Goal: Task Accomplishment & Management: Manage account settings

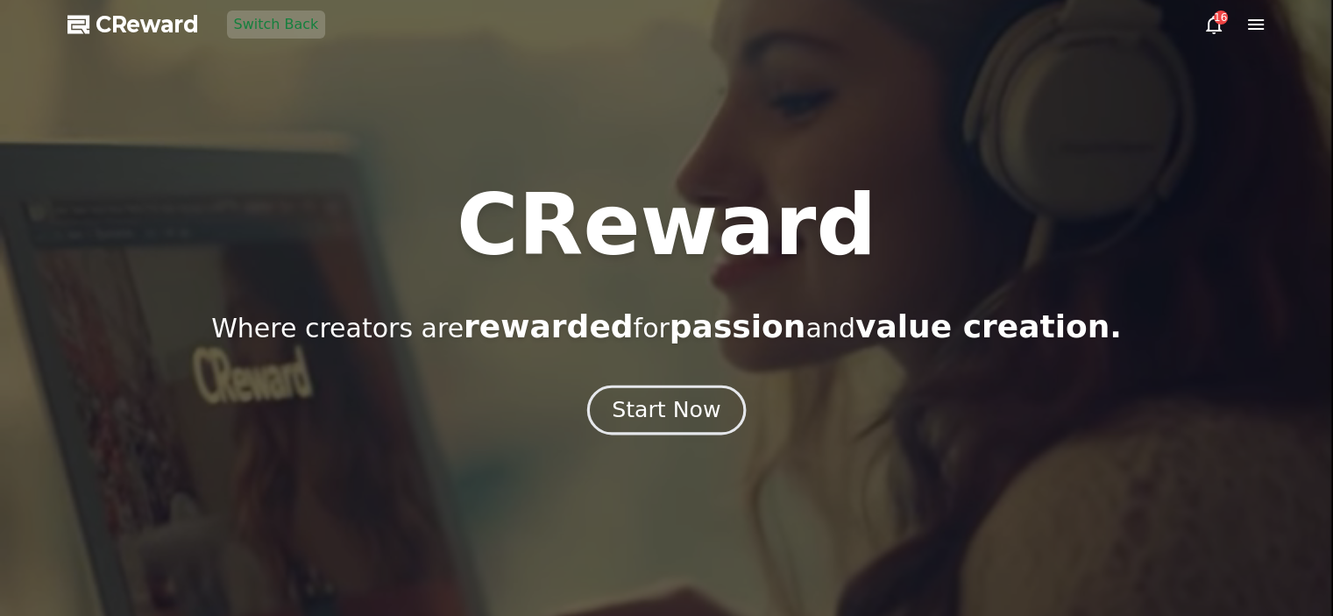
click at [708, 420] on div "Start Now" at bounding box center [666, 410] width 109 height 30
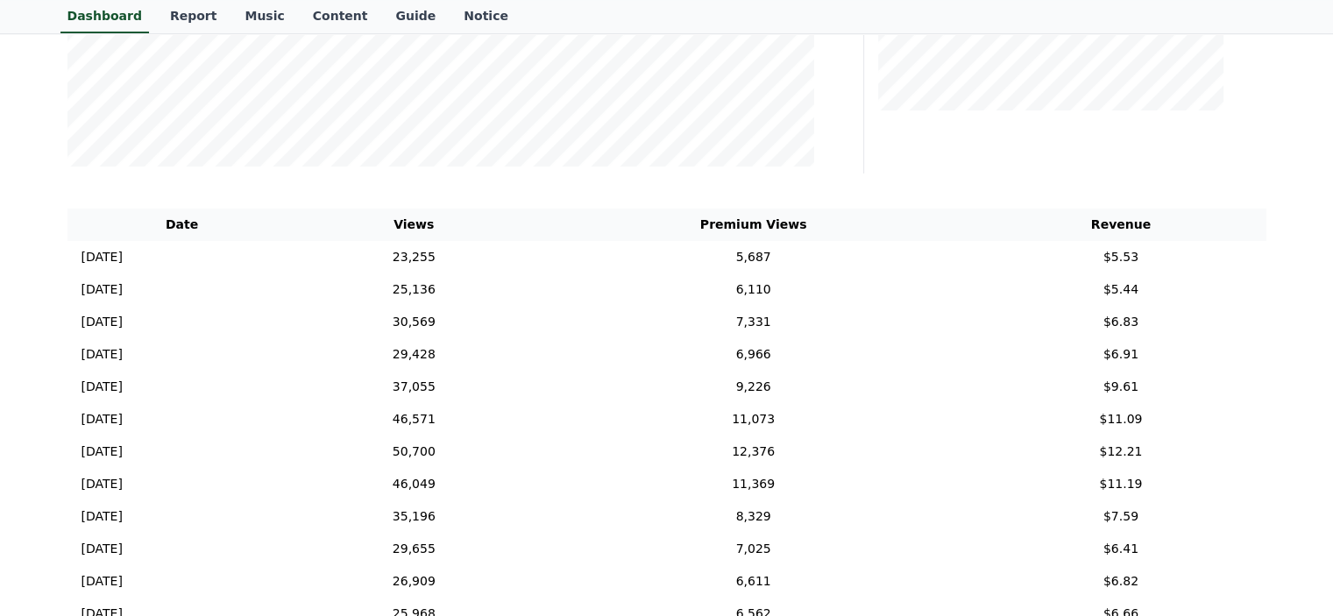
scroll to position [175, 0]
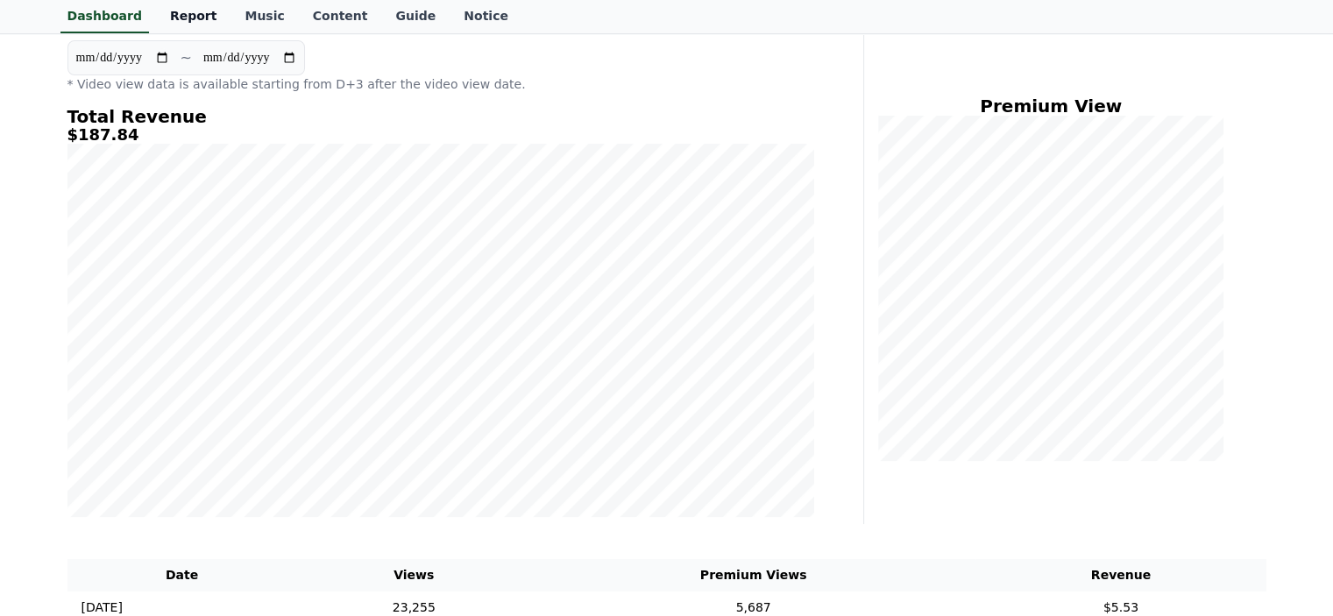
click at [179, 18] on link "Report" at bounding box center [193, 16] width 75 height 33
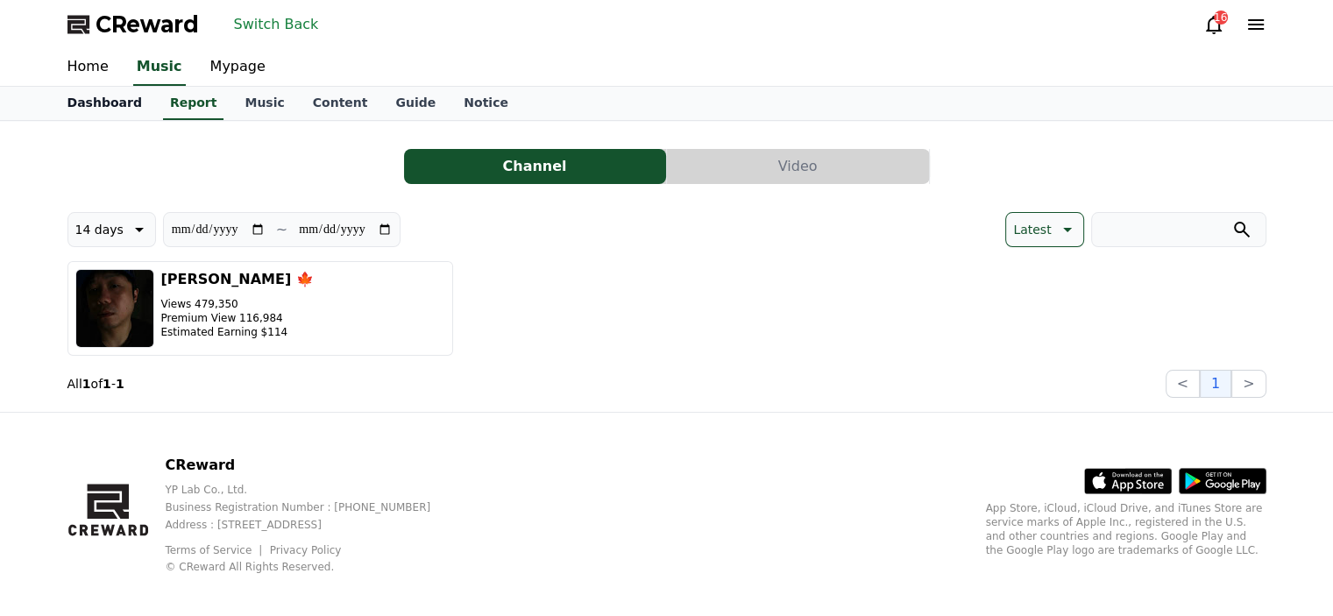
click at [94, 110] on link "Dashboard" at bounding box center [104, 103] width 103 height 33
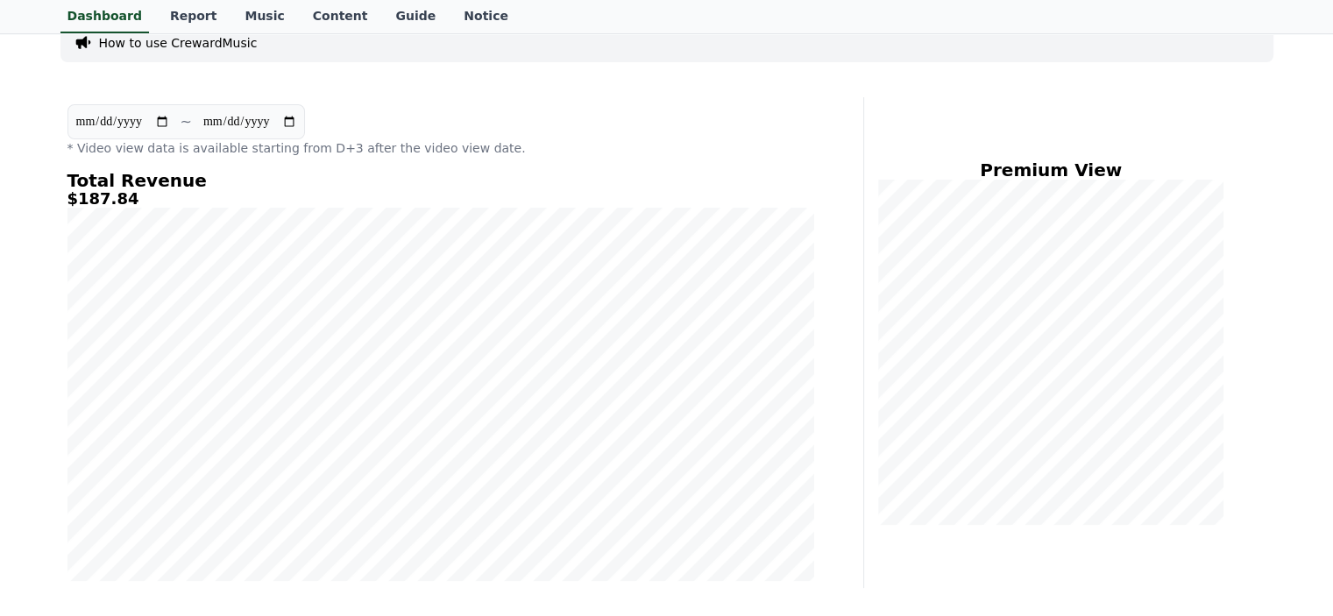
scroll to position [113, 0]
drag, startPoint x: 21, startPoint y: 464, endPoint x: 41, endPoint y: 477, distance: 23.6
click at [485, 53] on div "How to use CrewardMusic" at bounding box center [666, 41] width 1213 height 39
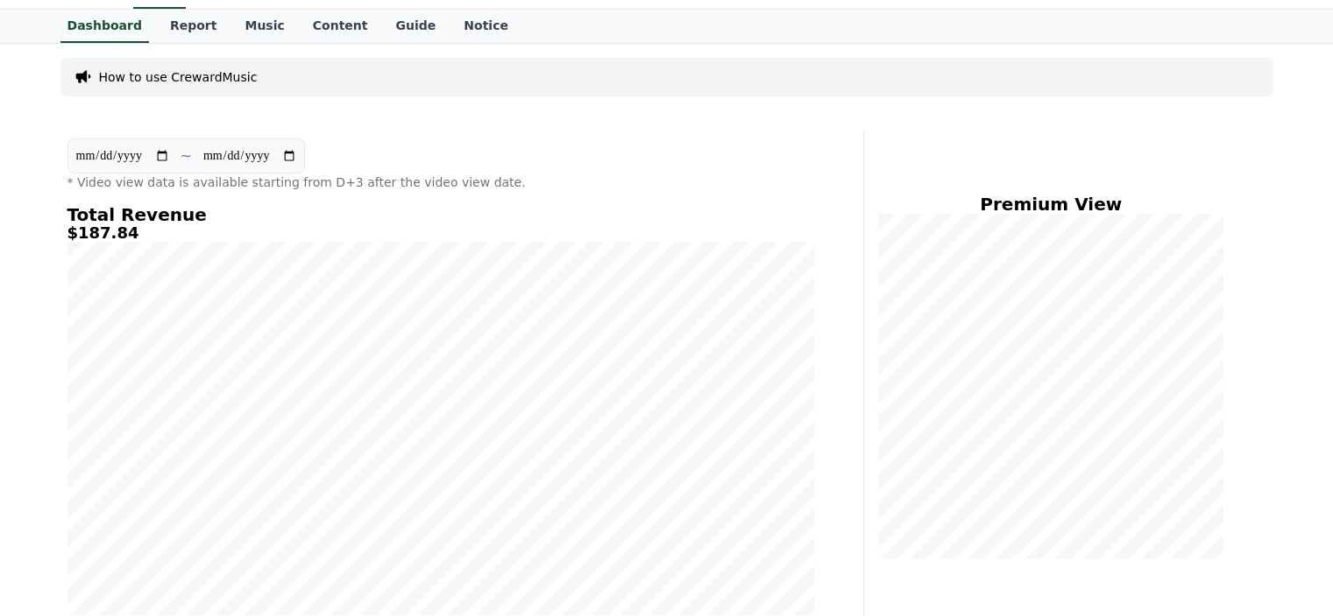
scroll to position [0, 0]
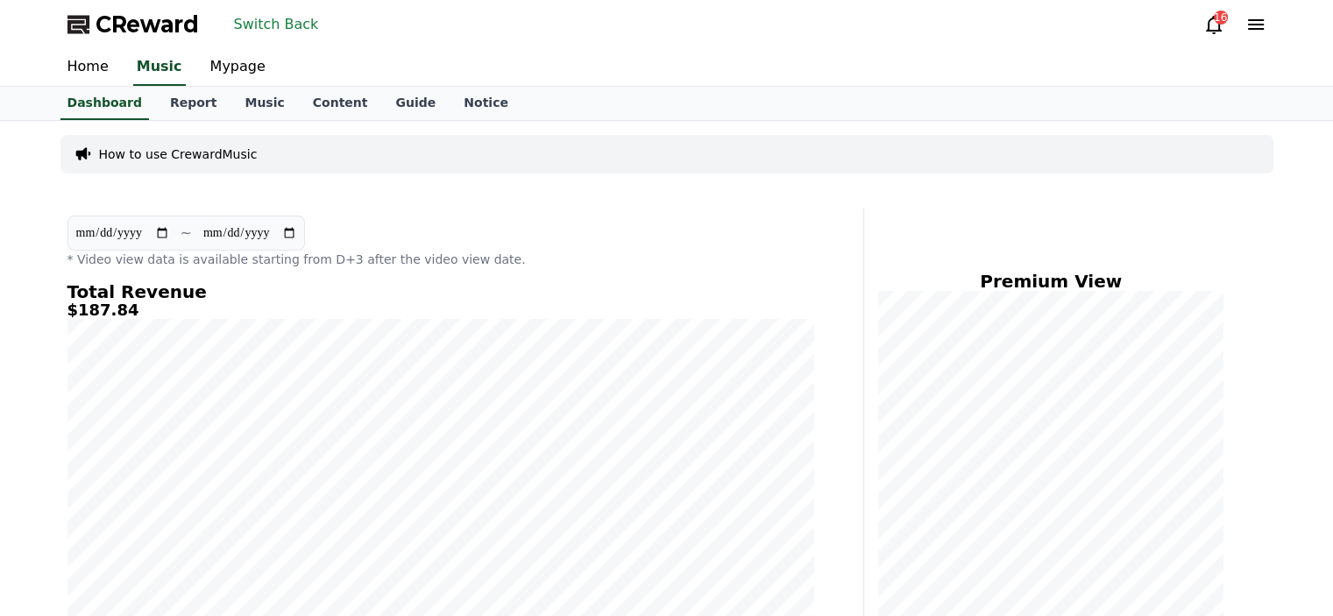
click at [1249, 31] on icon at bounding box center [1255, 24] width 21 height 21
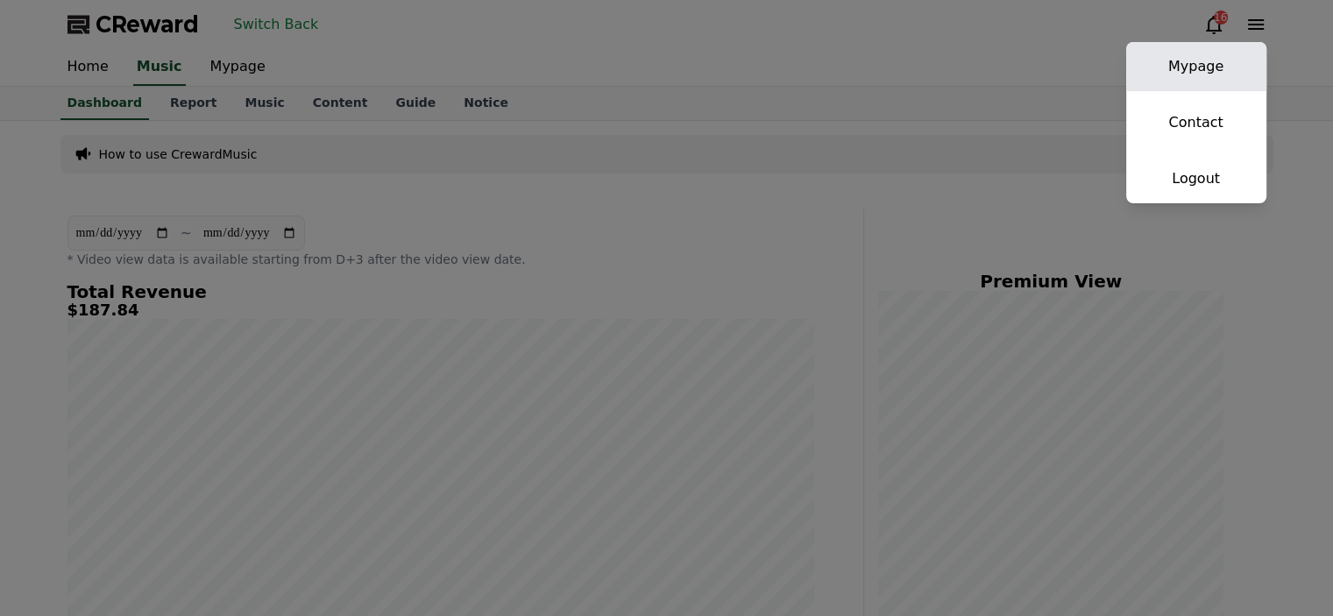
click at [1192, 73] on link "Mypage" at bounding box center [1196, 66] width 140 height 49
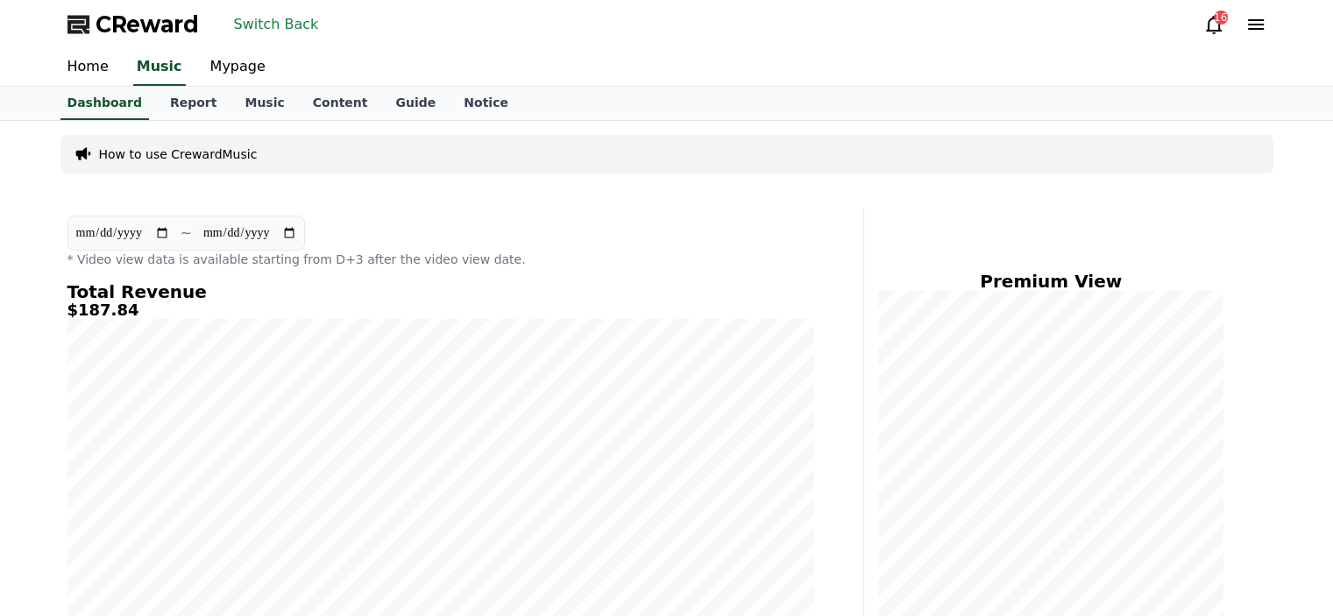
select select "**********"
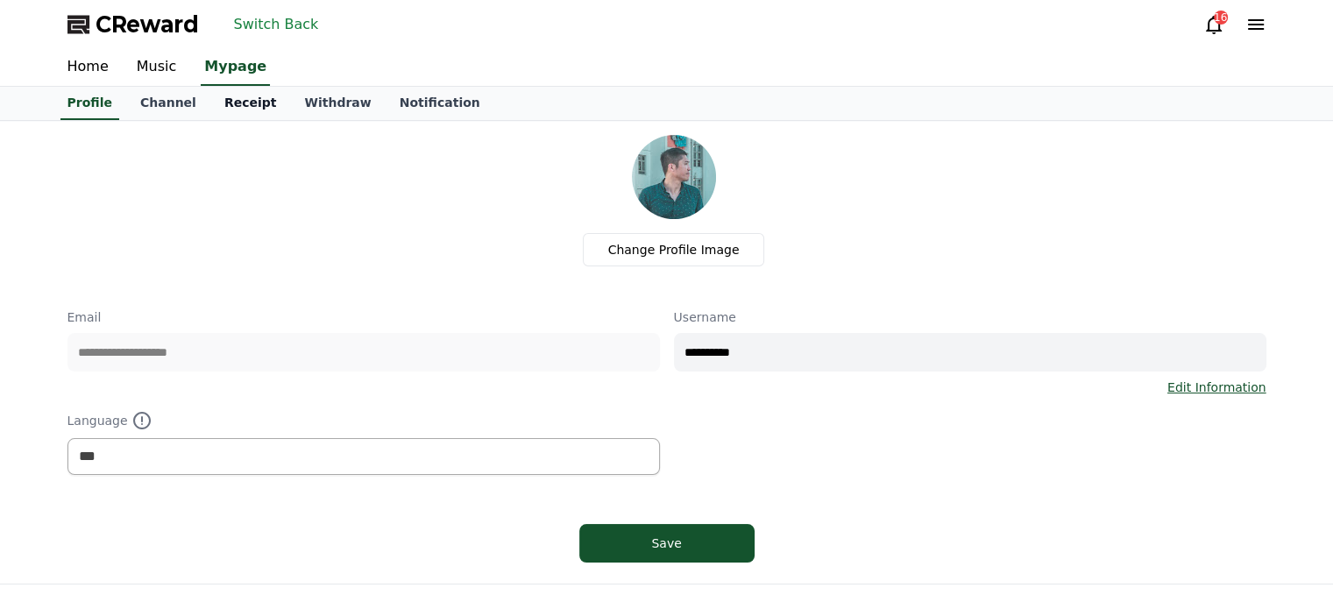
click at [223, 108] on link "Receipt" at bounding box center [250, 103] width 81 height 33
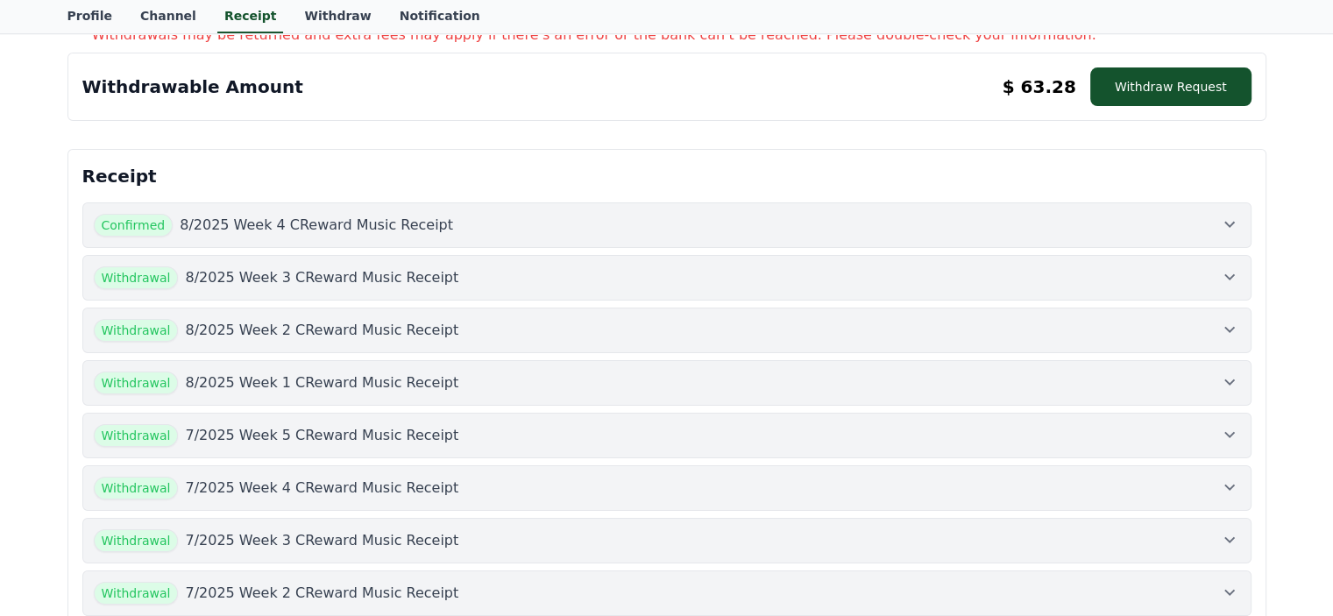
scroll to position [438, 0]
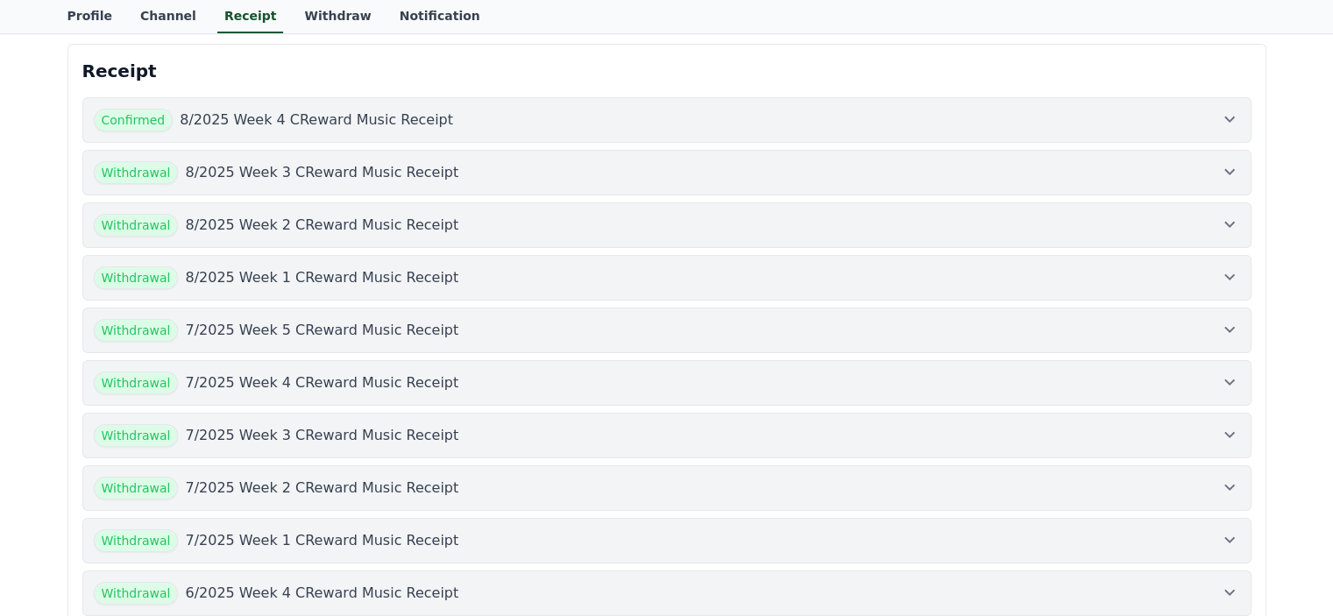
click at [234, 115] on p "8/2025 Week 4 CReward Music Receipt" at bounding box center [316, 120] width 273 height 21
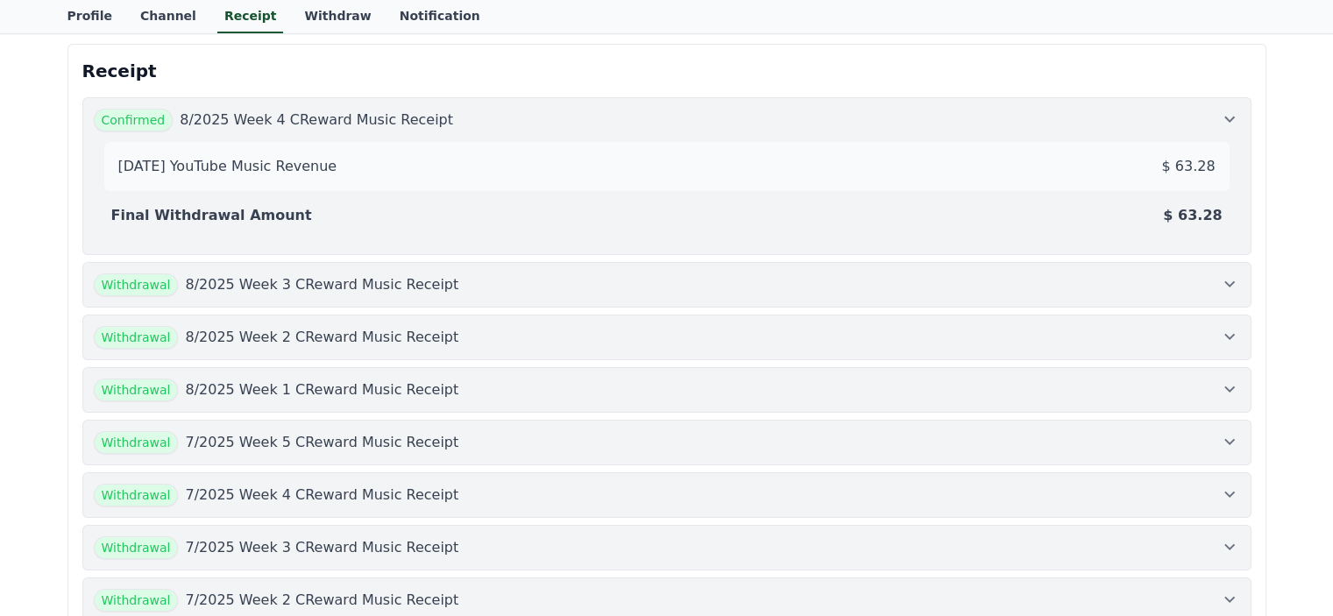
click at [243, 280] on p "8/2025 Week 3 CReward Music Receipt" at bounding box center [321, 284] width 273 height 21
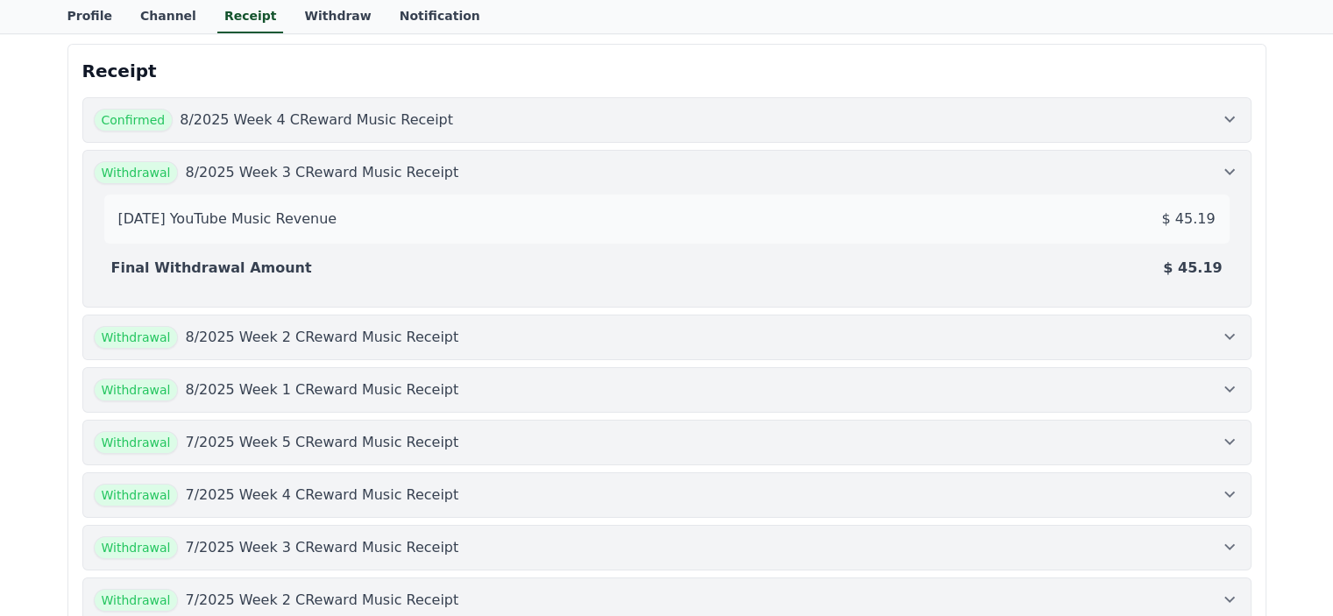
click at [280, 162] on p "8/2025 Week 3 CReward Music Receipt" at bounding box center [321, 172] width 273 height 21
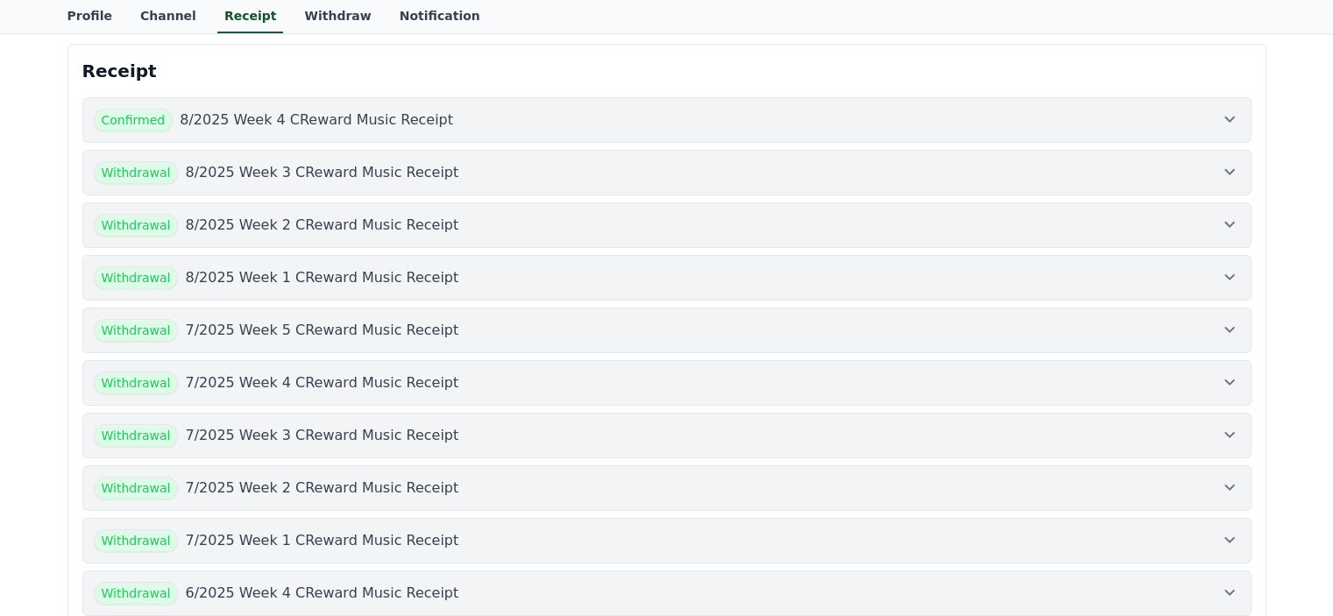
click at [41, 228] on div "Please read carefully Payment Schedule Payment Notice Payment Hold Validity Per…" at bounding box center [666, 302] width 1333 height 1239
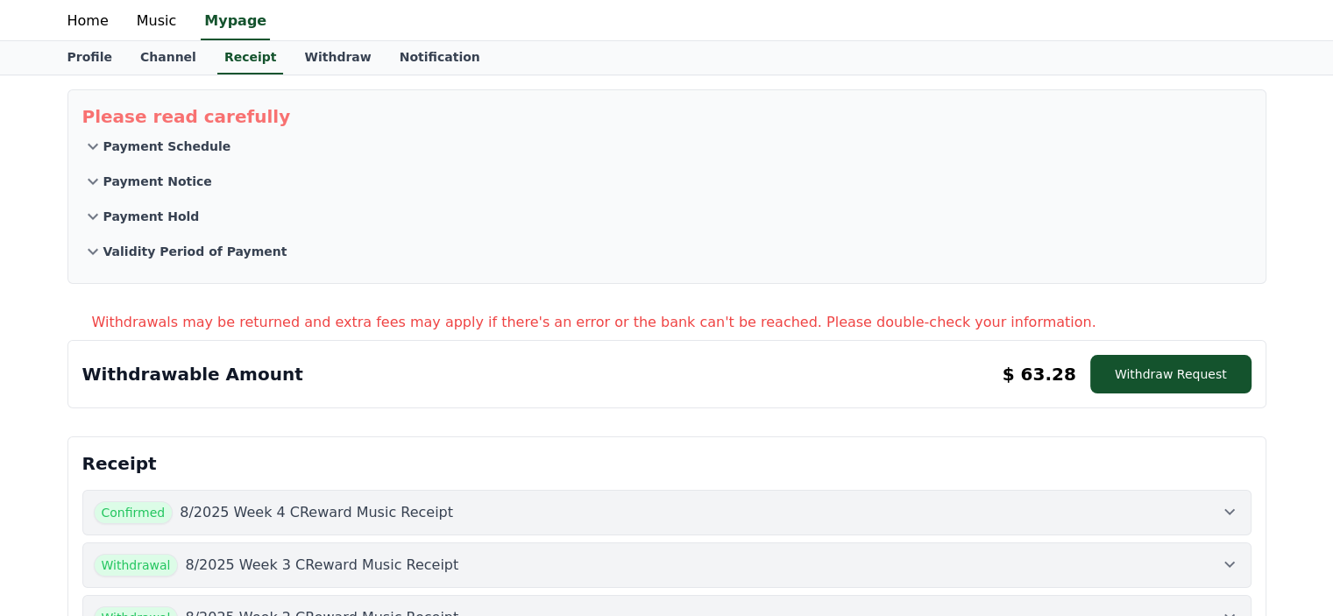
scroll to position [0, 0]
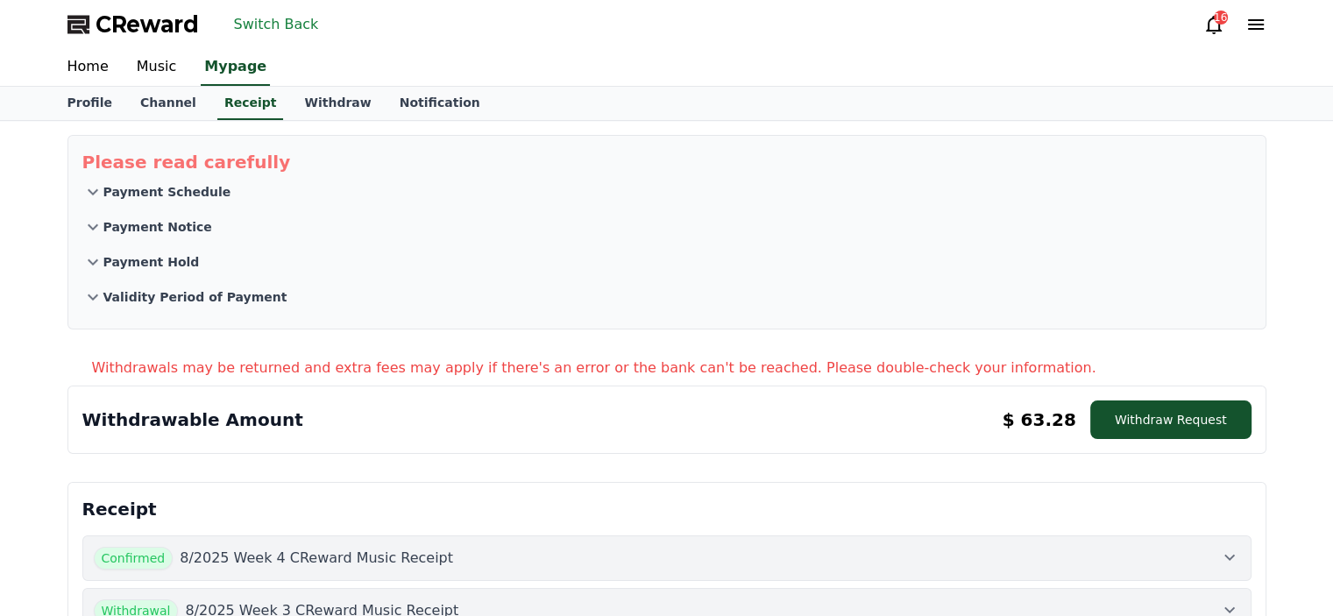
click at [289, 26] on button "Switch Back" at bounding box center [276, 25] width 99 height 28
